Goal: Task Accomplishment & Management: Use online tool/utility

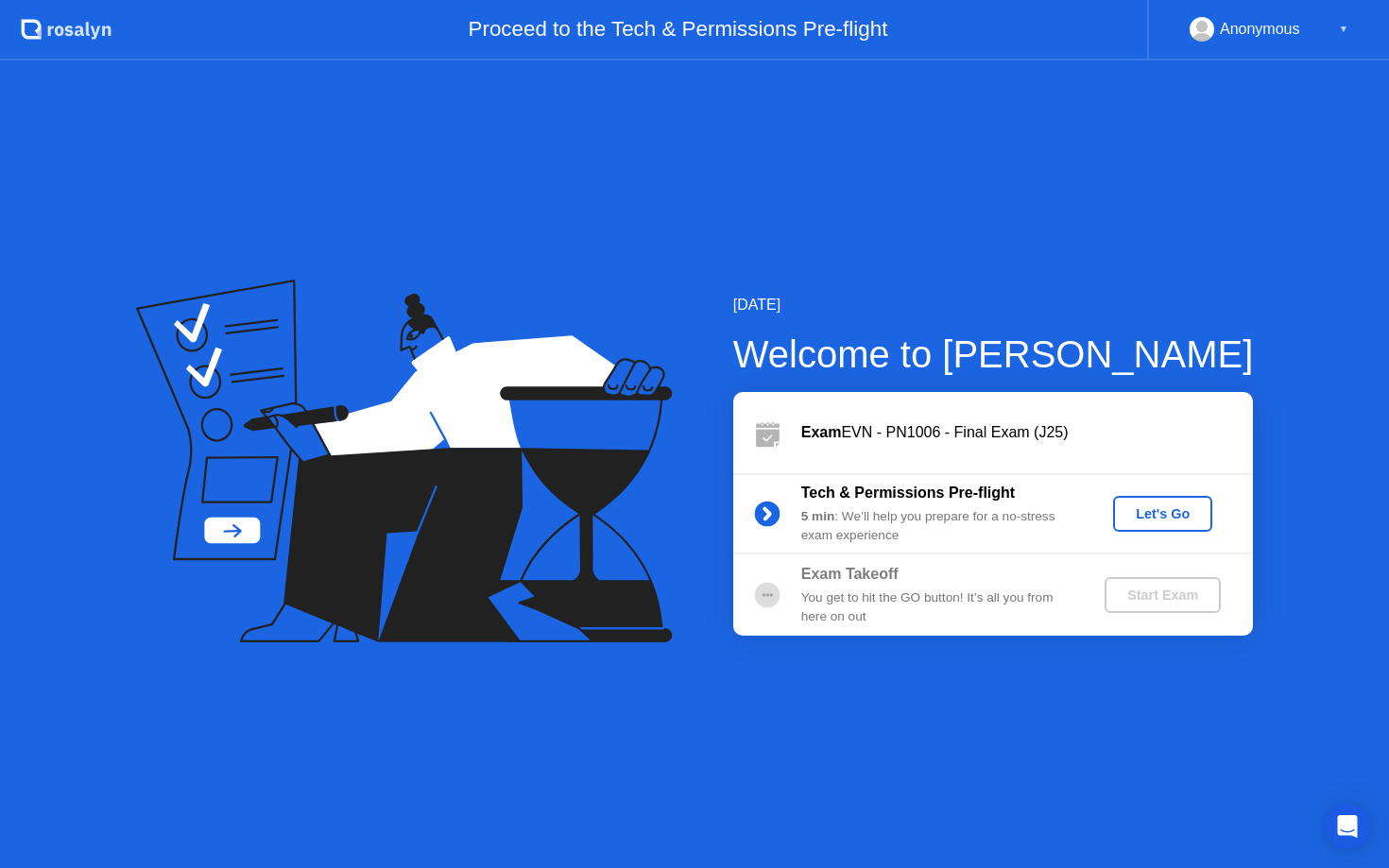
click at [1203, 520] on div "Let's Go" at bounding box center [1162, 514] width 84 height 15
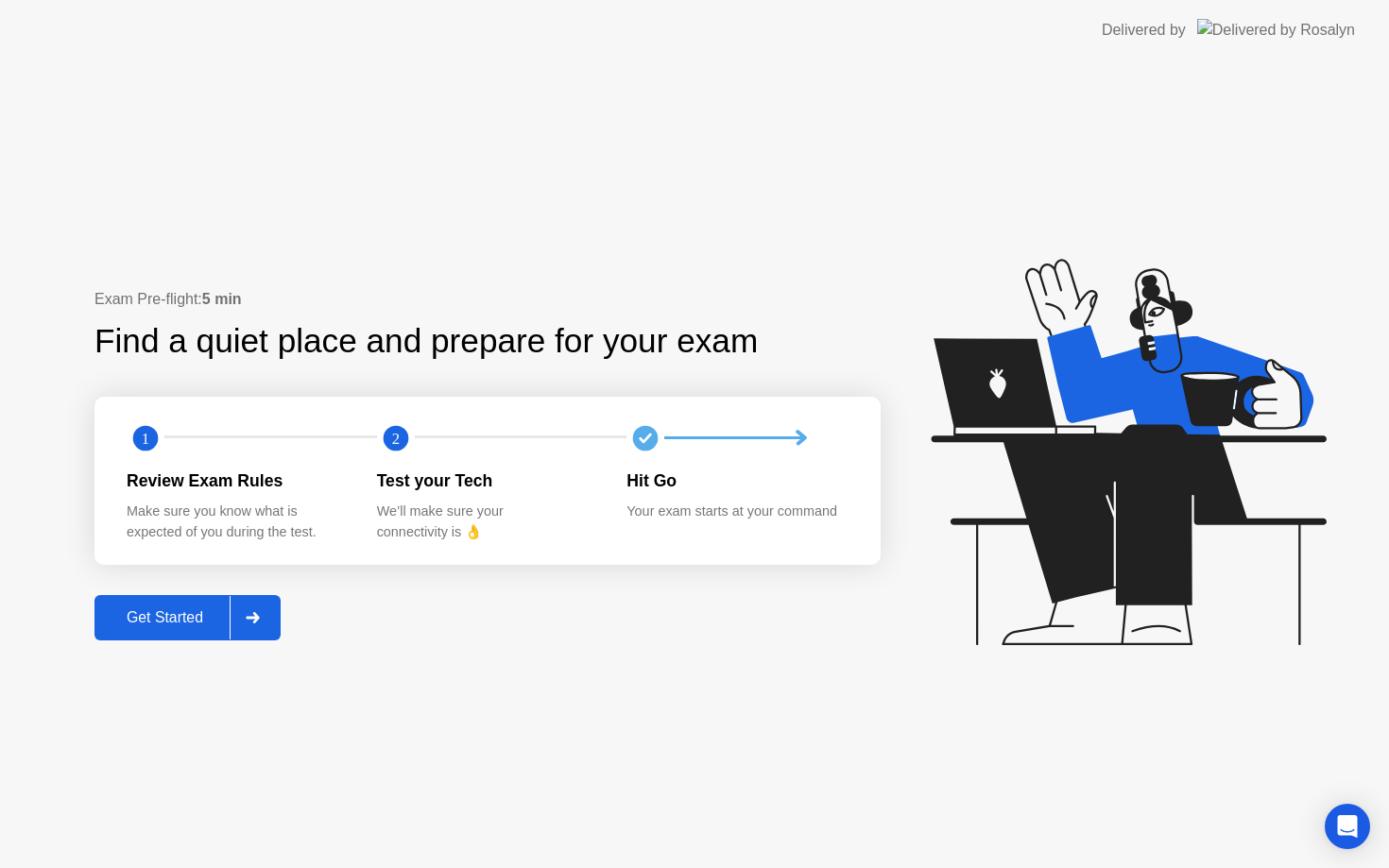
click at [215, 611] on div "Get Started" at bounding box center [165, 618] width 129 height 17
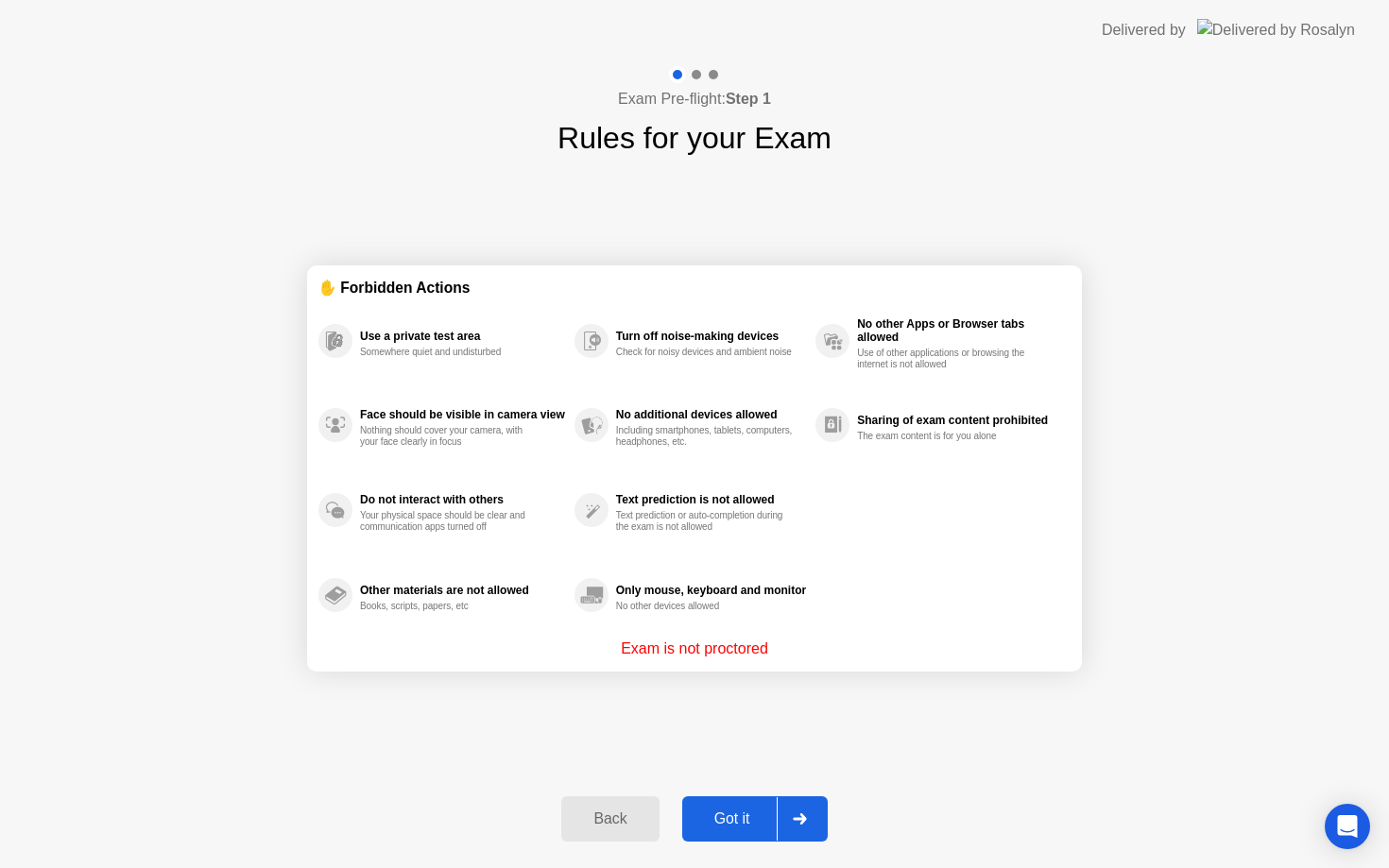
click at [730, 812] on div "Got it" at bounding box center [732, 819] width 89 height 17
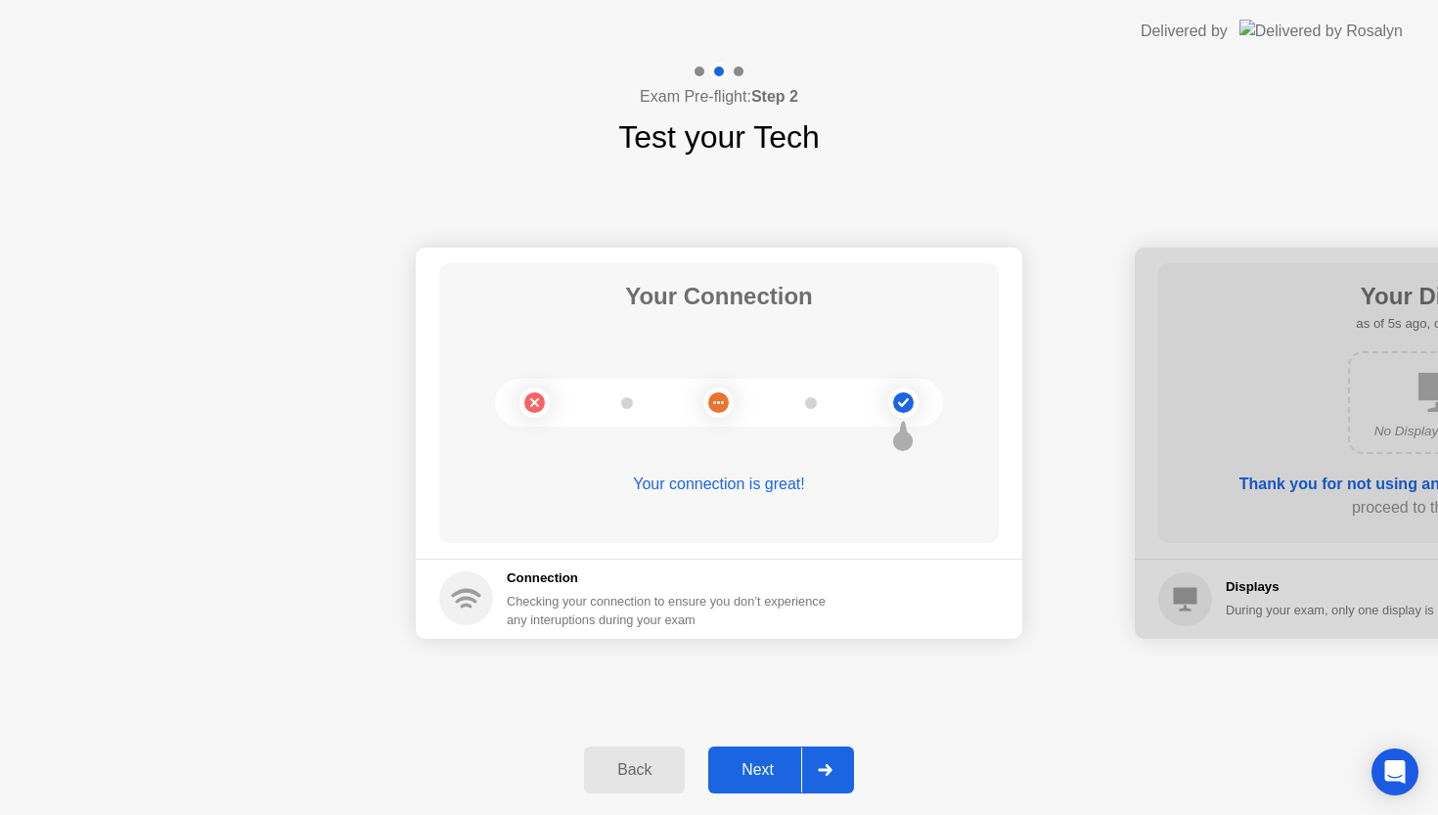
click at [813, 776] on div at bounding box center [824, 769] width 47 height 45
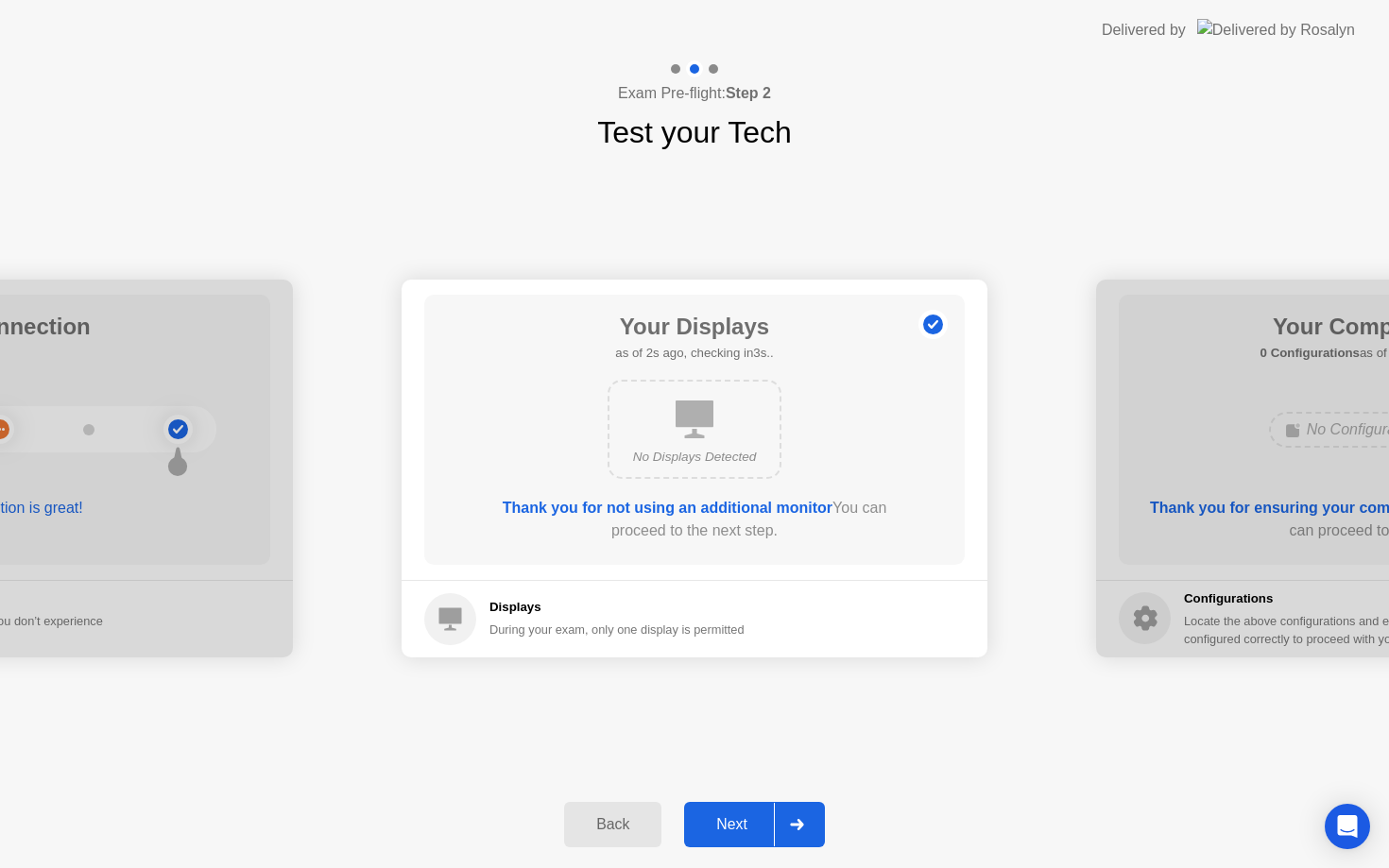
click at [725, 818] on div "Next" at bounding box center [731, 825] width 84 height 17
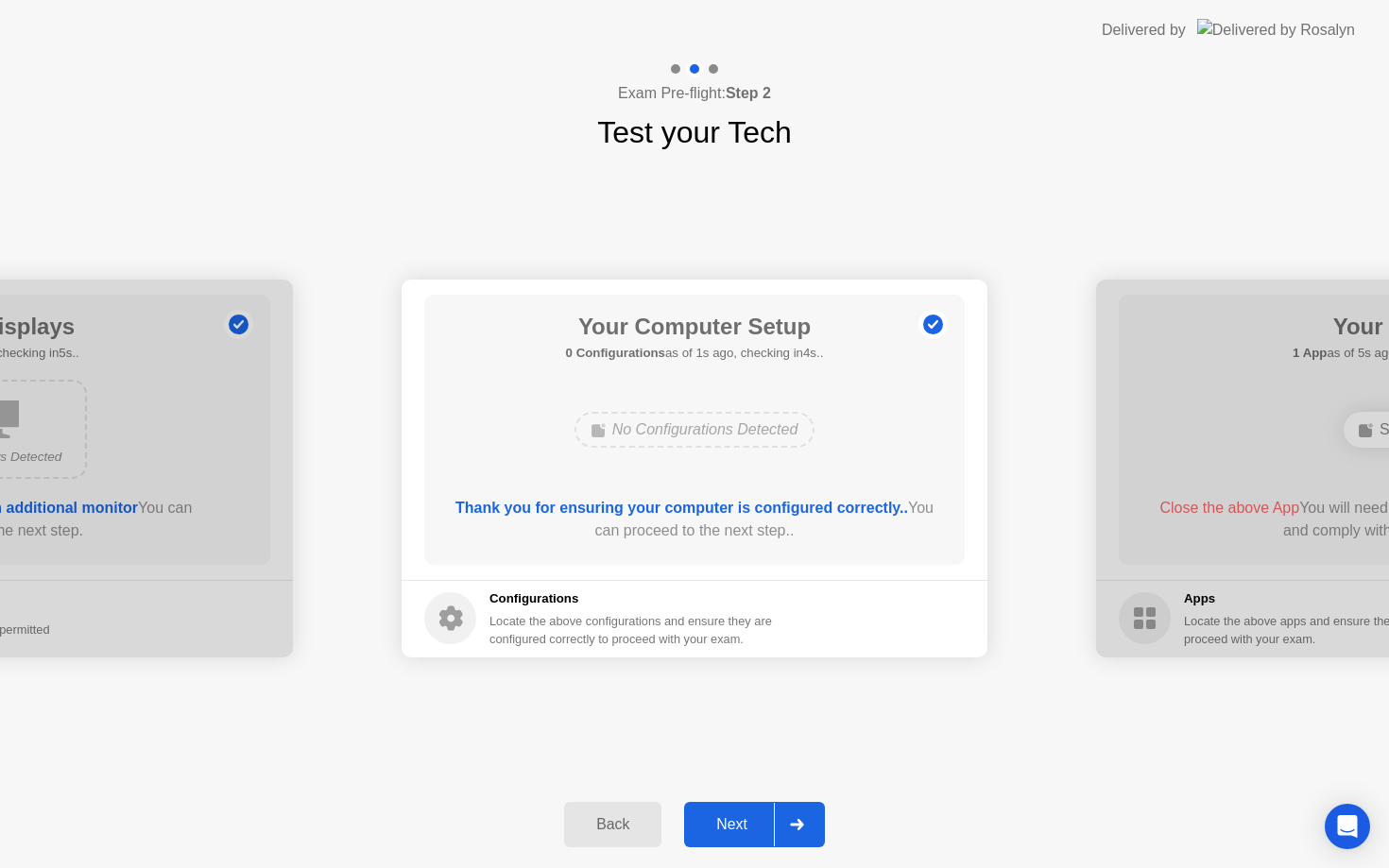
click at [725, 818] on div "Next" at bounding box center [731, 825] width 84 height 17
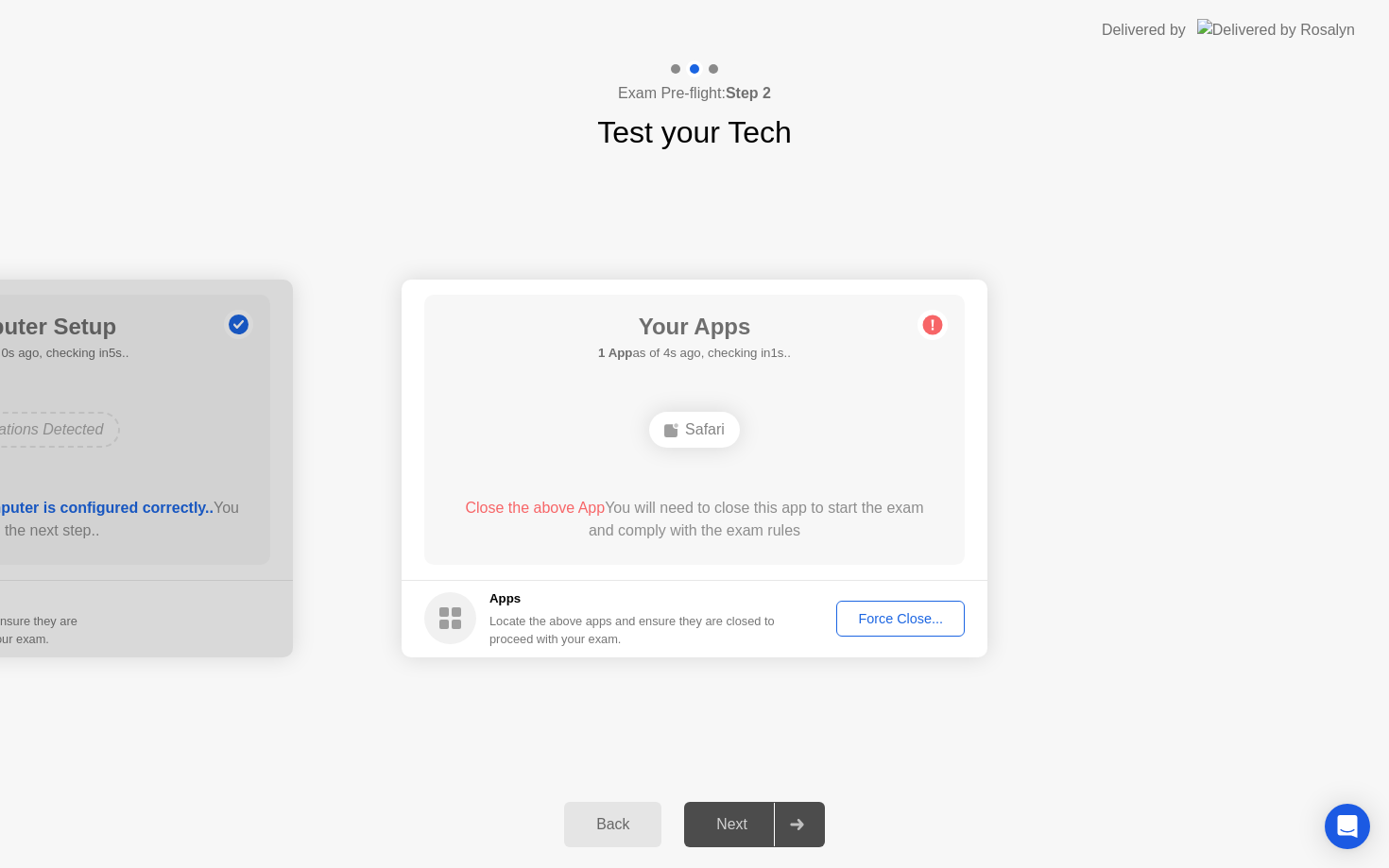
click at [877, 621] on div "Force Close..." at bounding box center [900, 619] width 115 height 15
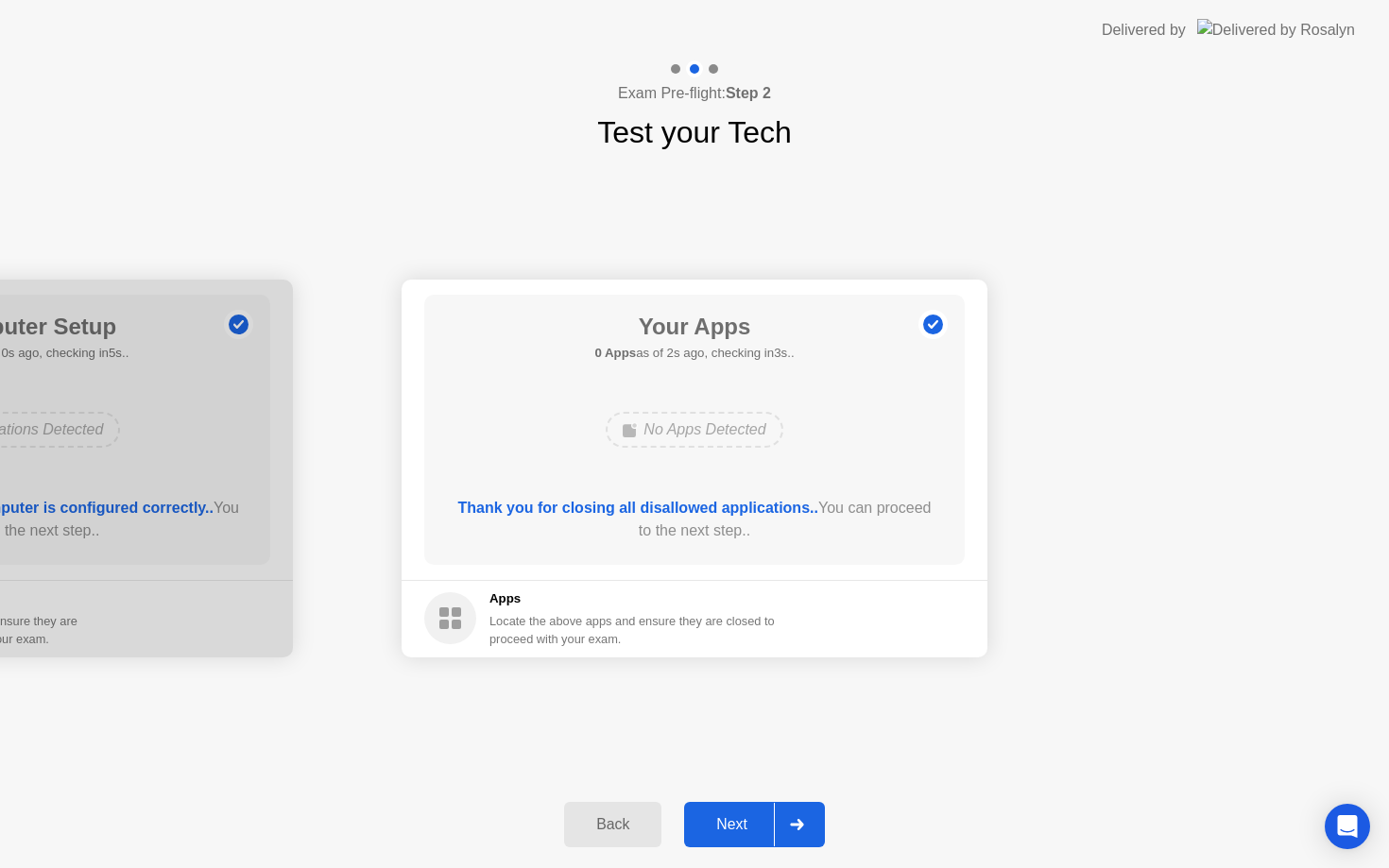
click at [738, 807] on button "Next" at bounding box center [754, 825] width 141 height 45
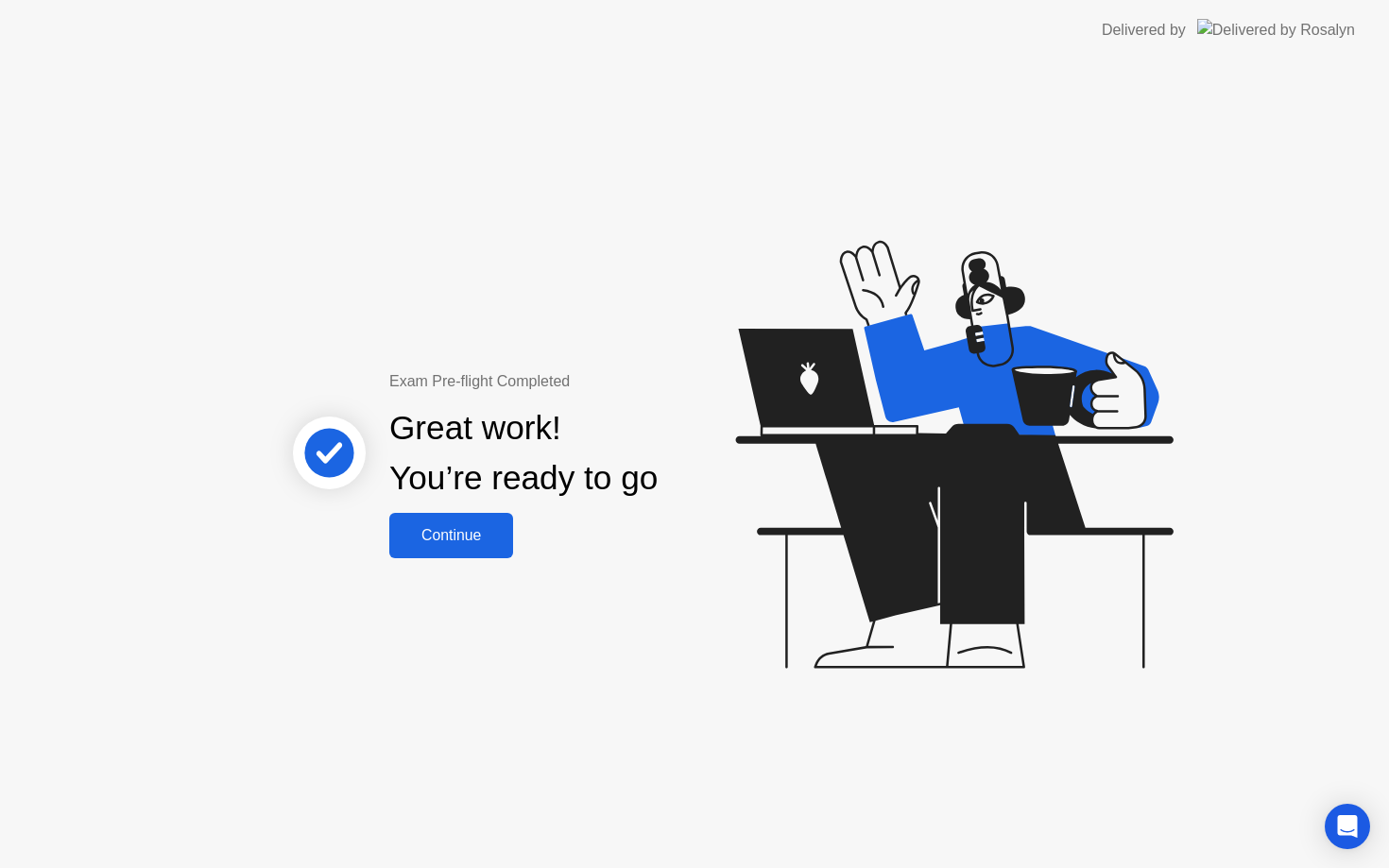
click at [468, 540] on div "Continue" at bounding box center [451, 536] width 112 height 17
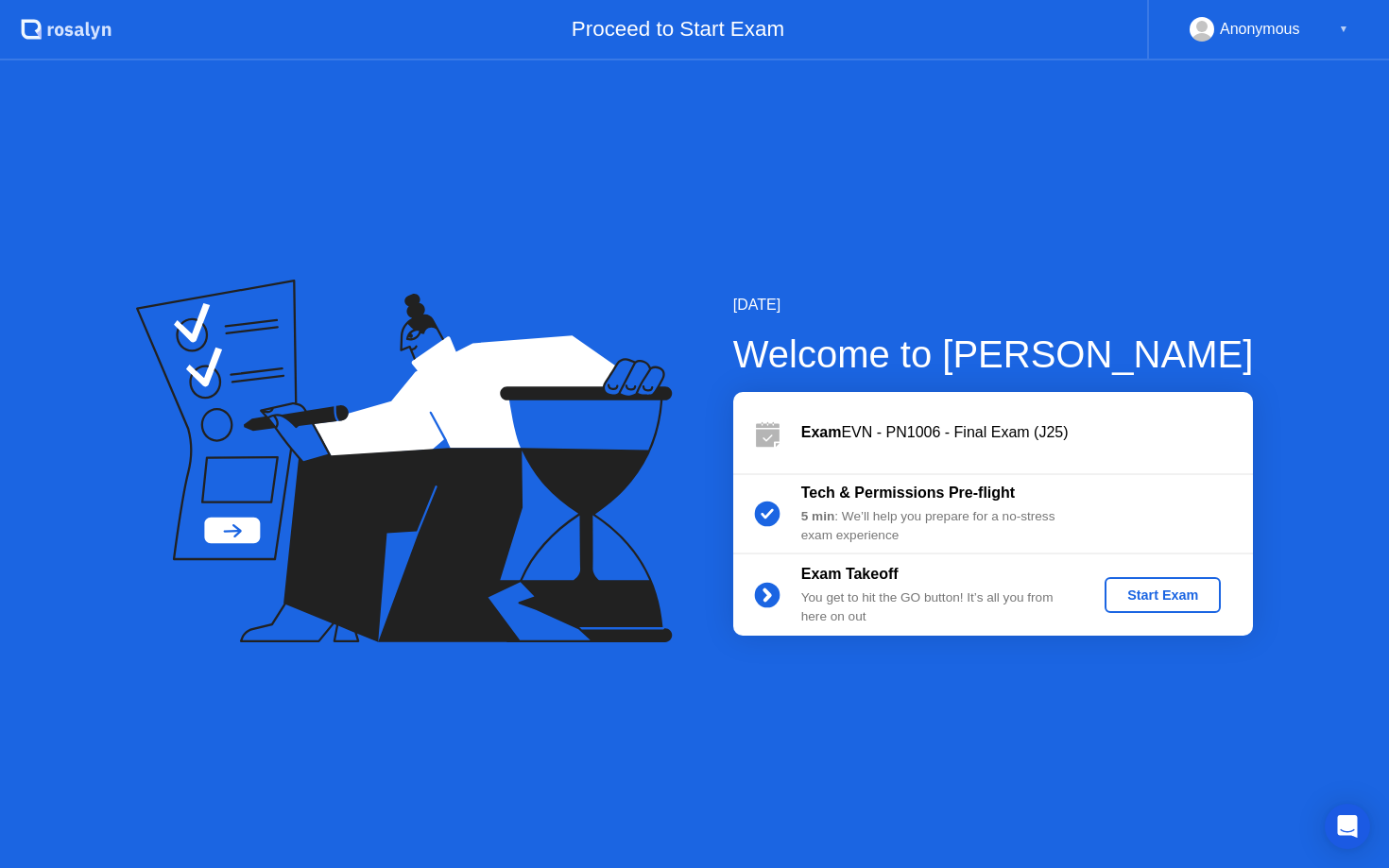
click at [1138, 596] on div "Start Exam" at bounding box center [1163, 596] width 101 height 15
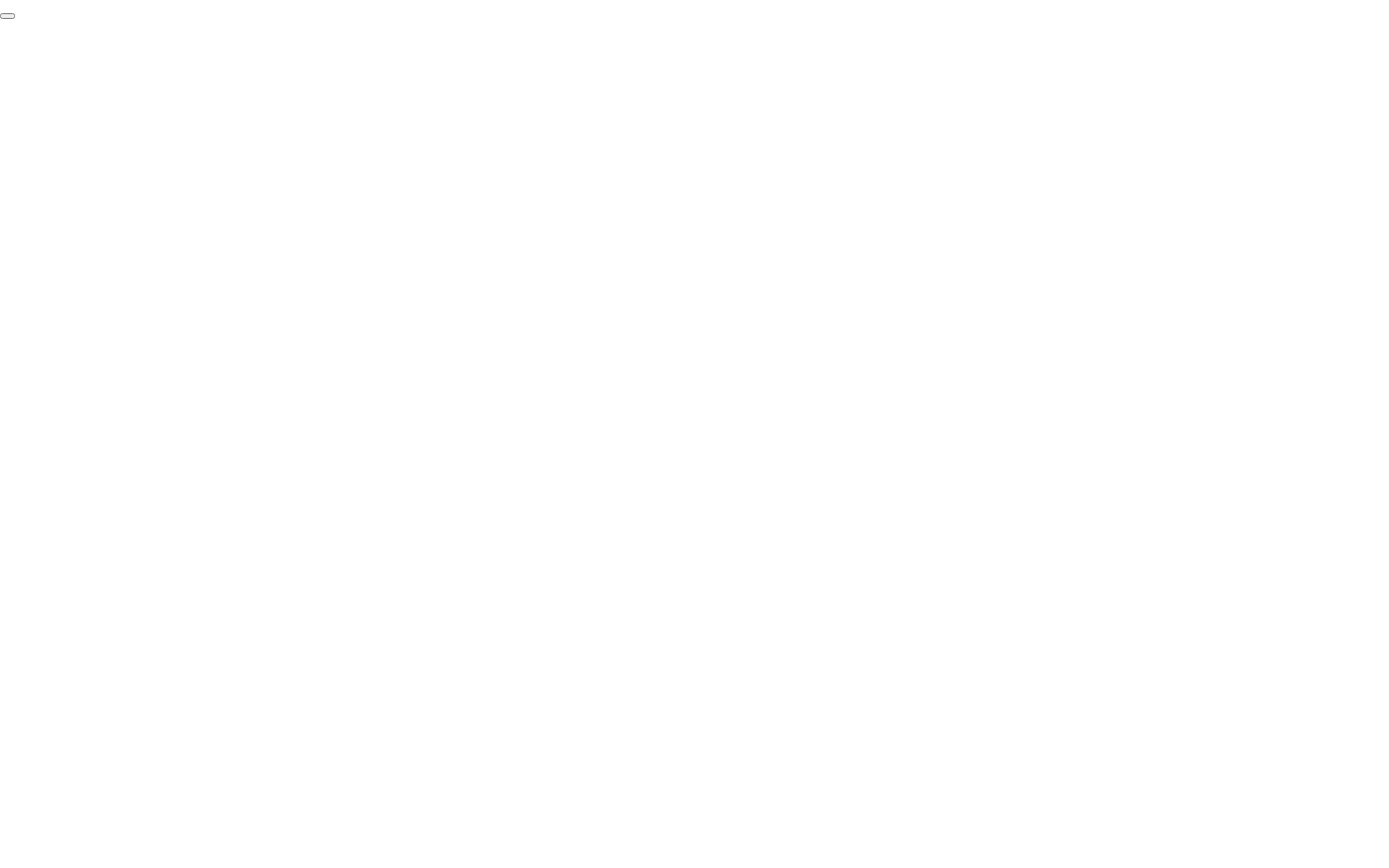
click div "End Proctoring Session"
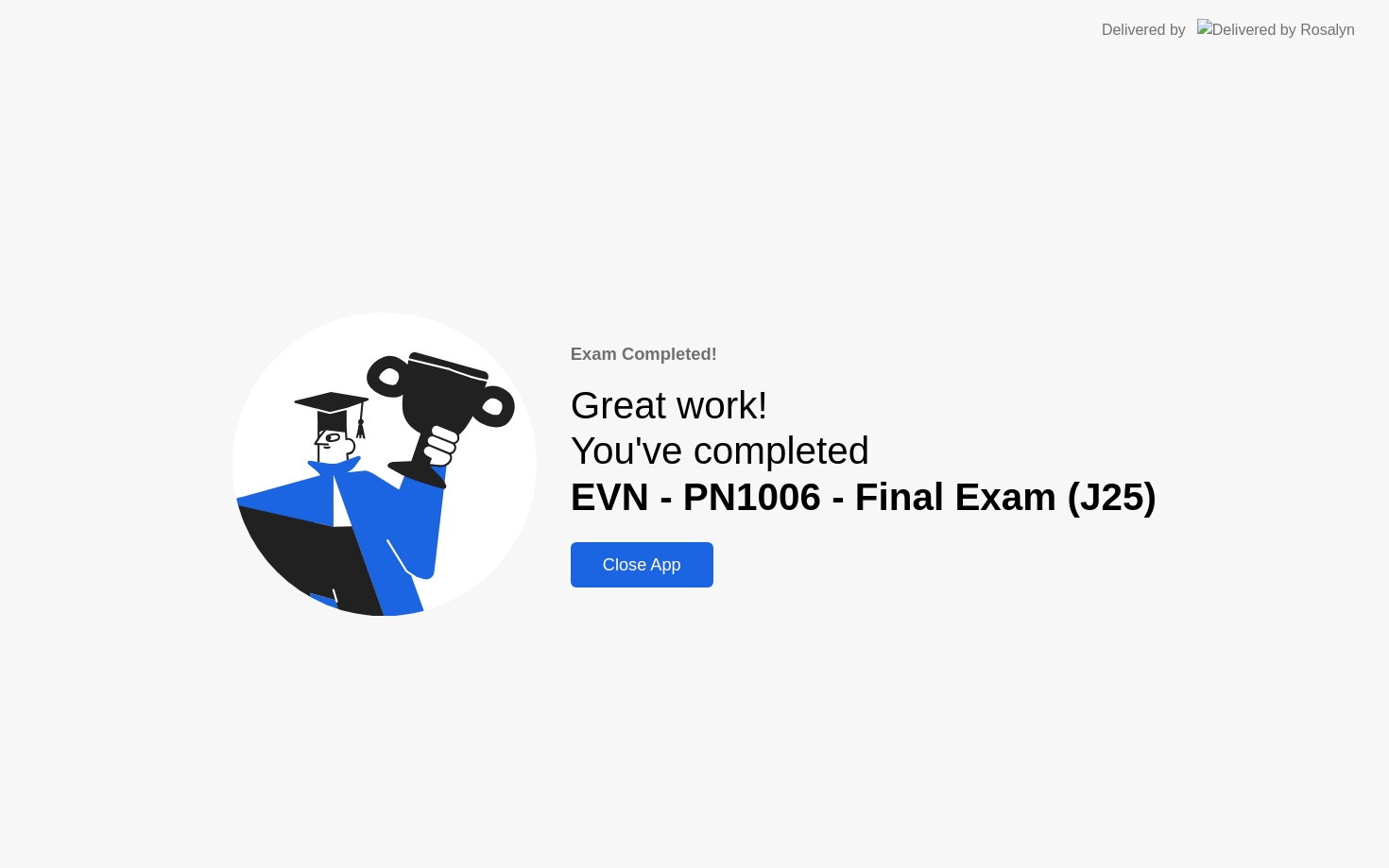
click at [704, 508] on b "EVN - PN1006 - Final Exam (J25)" at bounding box center [864, 496] width 586 height 43
click at [684, 575] on div "Close App" at bounding box center [642, 565] width 131 height 20
